Goal: Find specific page/section: Find specific page/section

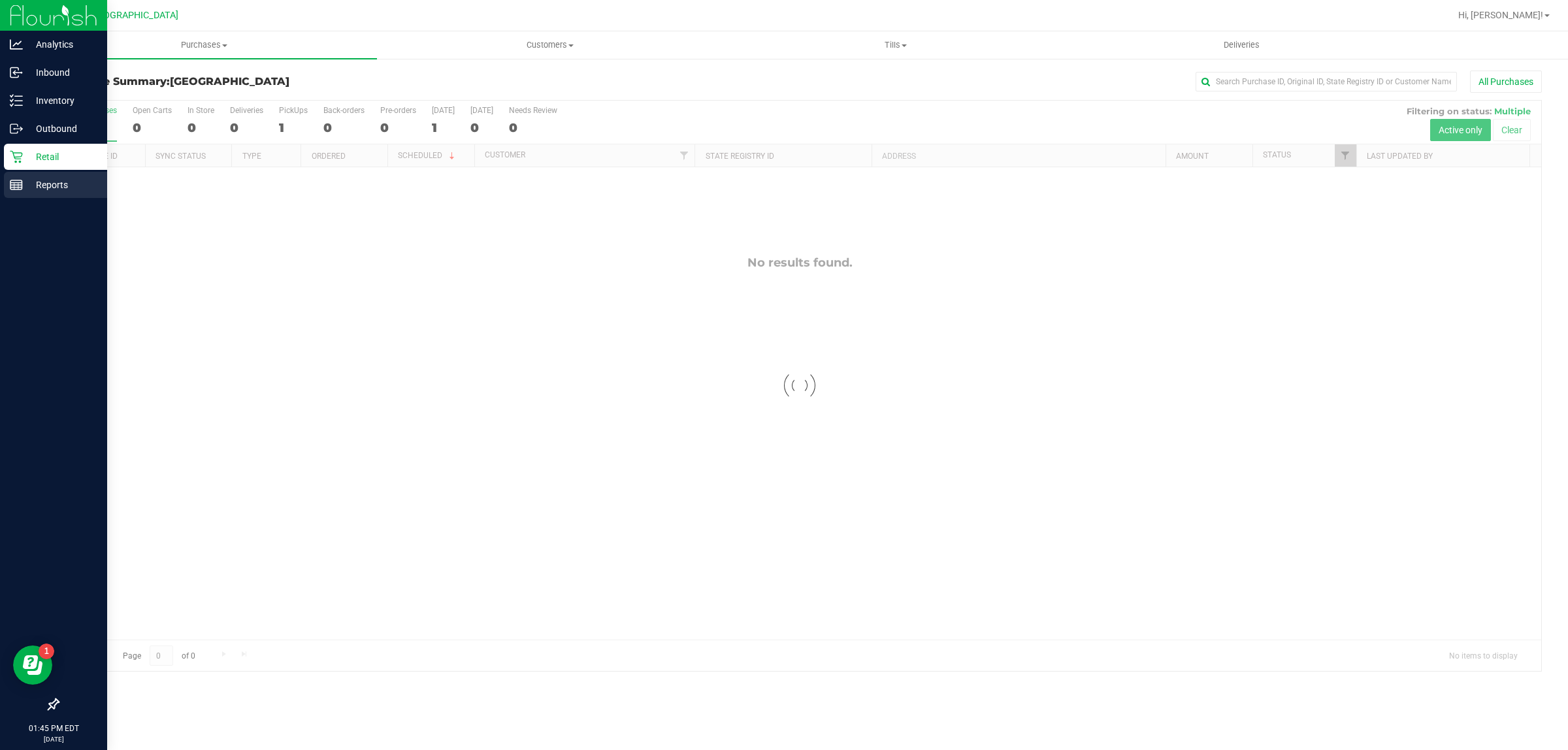
click at [15, 184] on icon at bounding box center [16, 184] width 13 height 13
click at [17, 184] on icon at bounding box center [16, 184] width 13 height 13
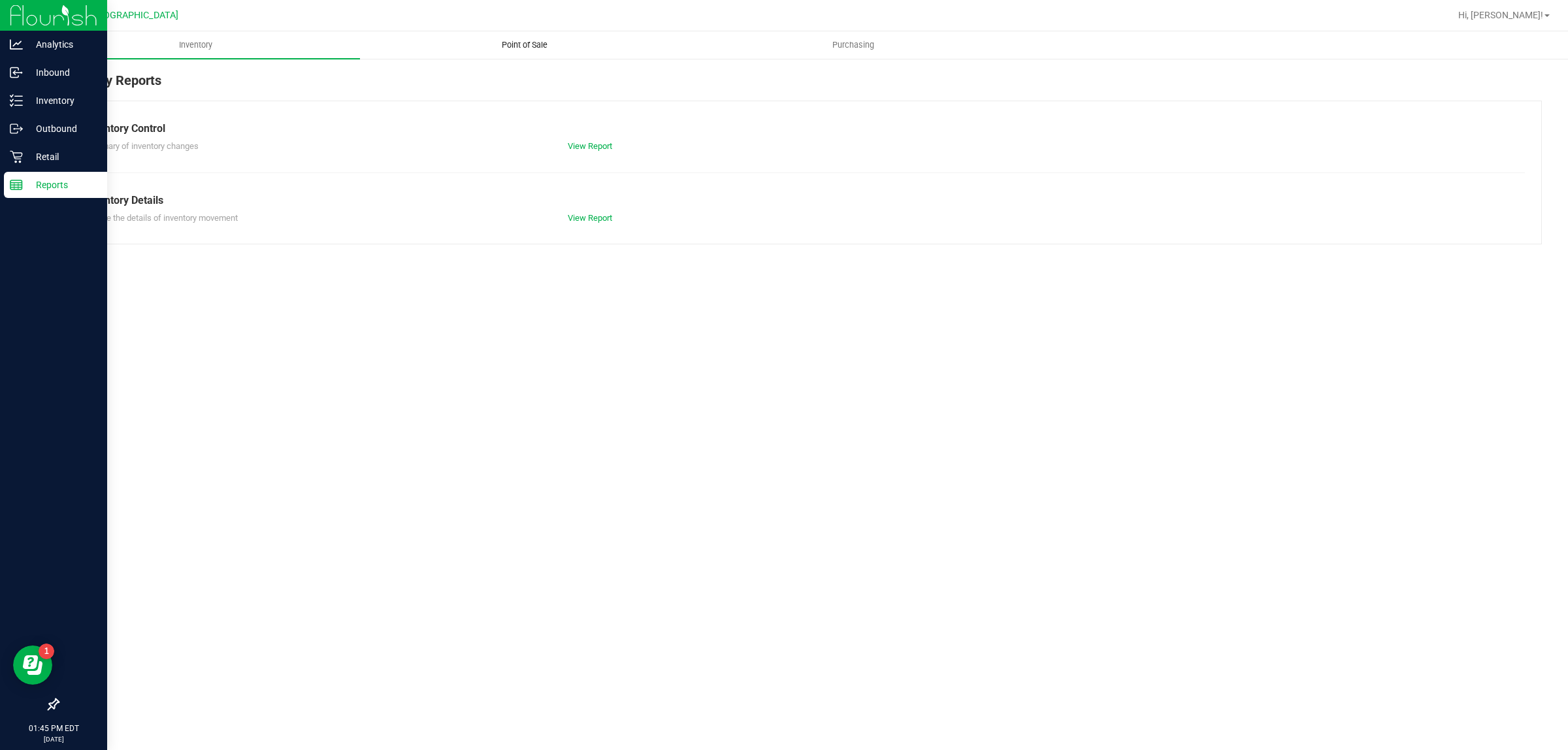
click at [520, 36] on uib-tab-heading "Point of Sale" at bounding box center [524, 45] width 327 height 26
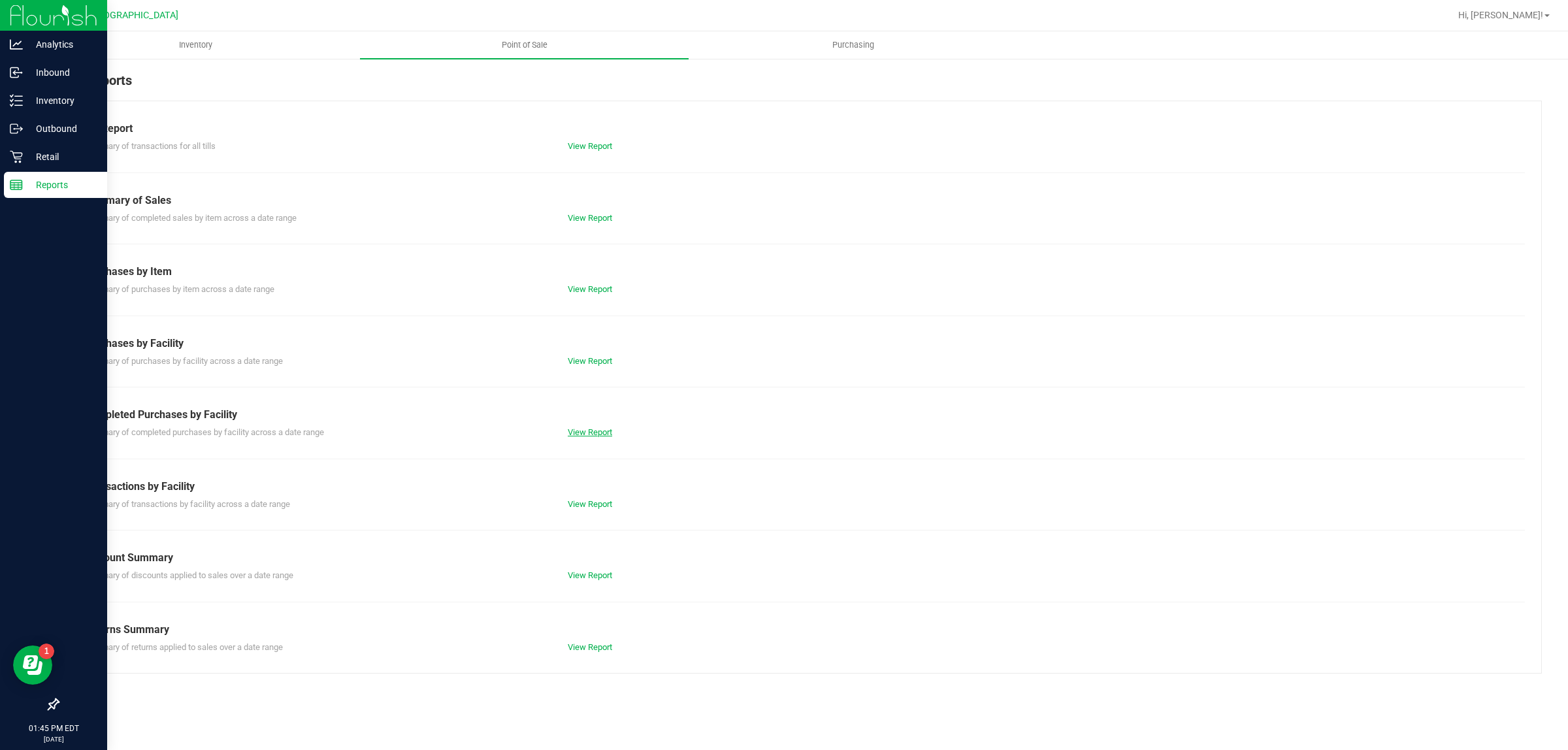
click at [612, 431] on link "View Report" at bounding box center [589, 432] width 44 height 10
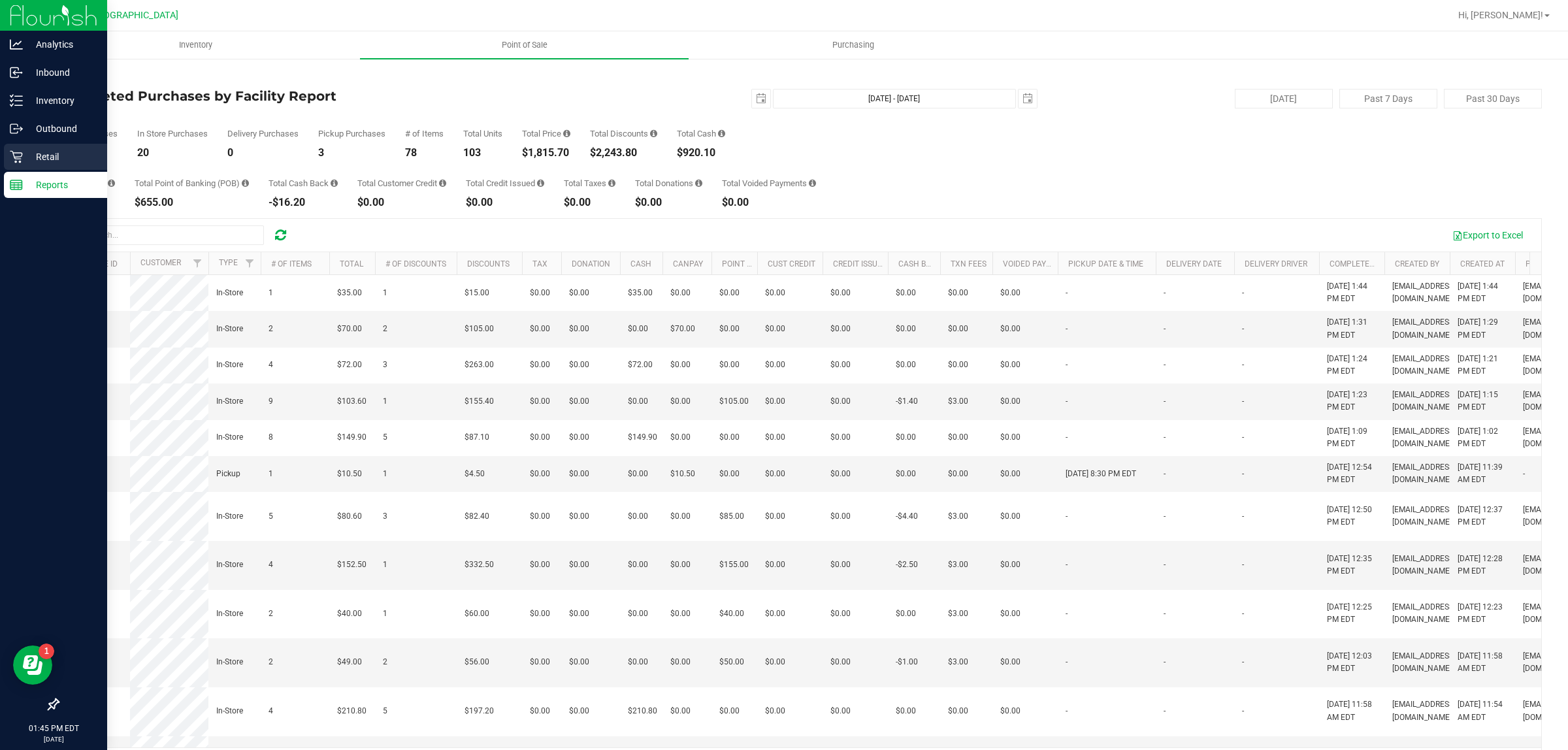
click at [12, 150] on icon at bounding box center [16, 156] width 13 height 13
